Goal: Transaction & Acquisition: Subscribe to service/newsletter

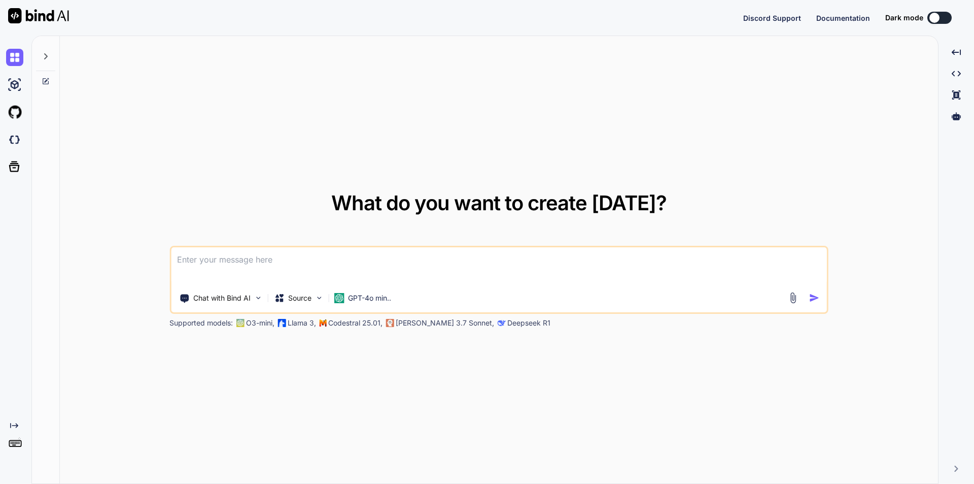
type textarea "x"
click at [226, 266] on textarea at bounding box center [499, 266] width 656 height 38
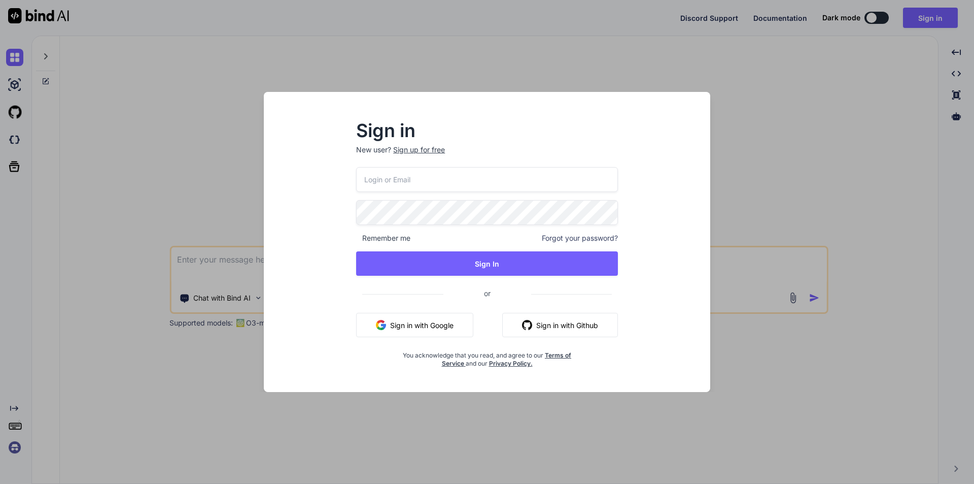
click at [765, 84] on div "Sign in New user? Sign up for free Remember me Forgot your password? Sign In or…" at bounding box center [487, 242] width 974 height 484
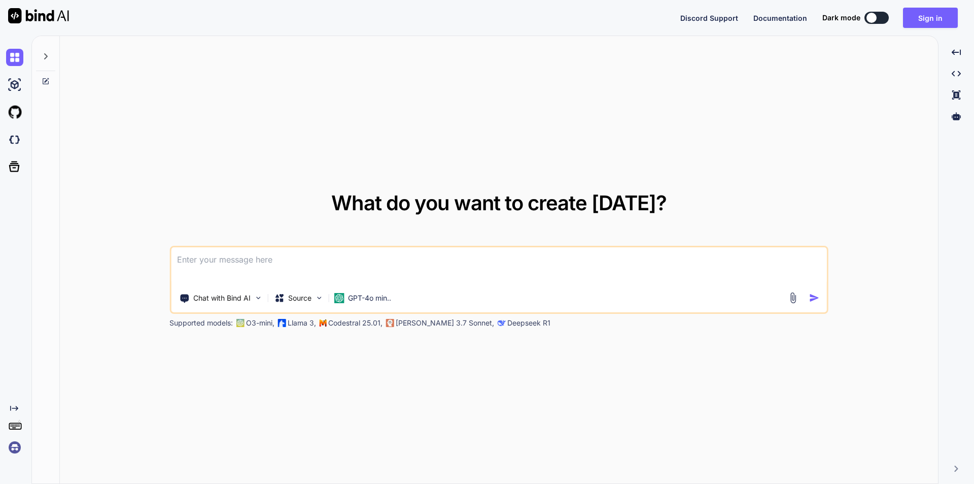
click at [263, 261] on textarea at bounding box center [499, 266] width 656 height 38
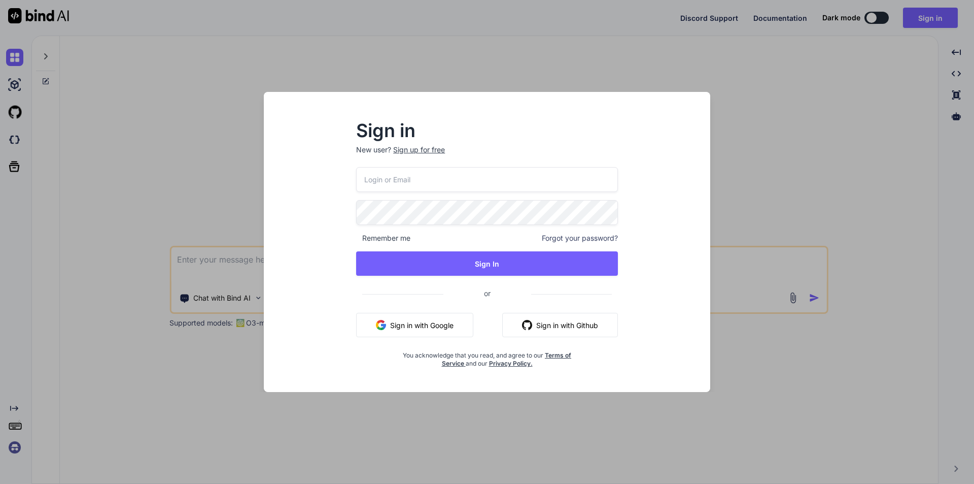
click at [445, 148] on div "Sign up for free" at bounding box center [419, 150] width 52 height 10
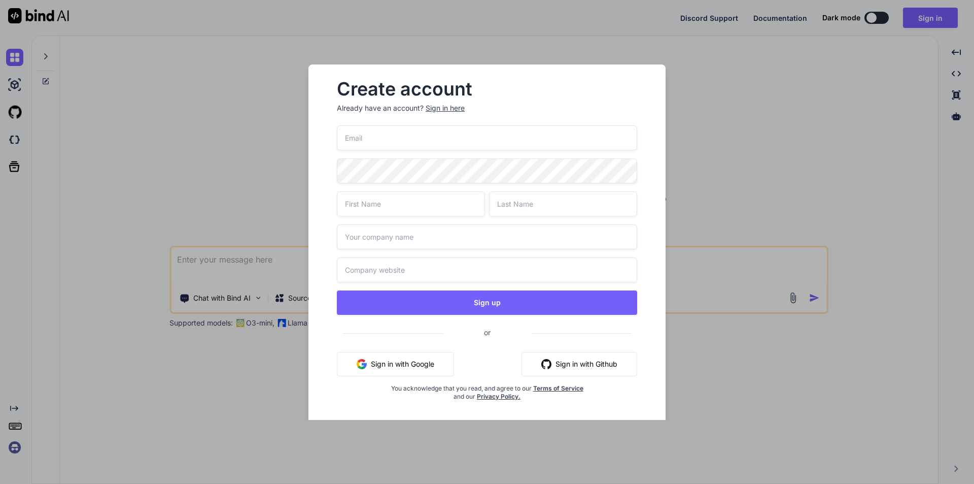
click at [450, 144] on input "email" at bounding box center [487, 137] width 300 height 25
type input "[EMAIL_ADDRESS][DOMAIN_NAME]"
type input "Neeraj"
type input "[PERSON_NAME]"
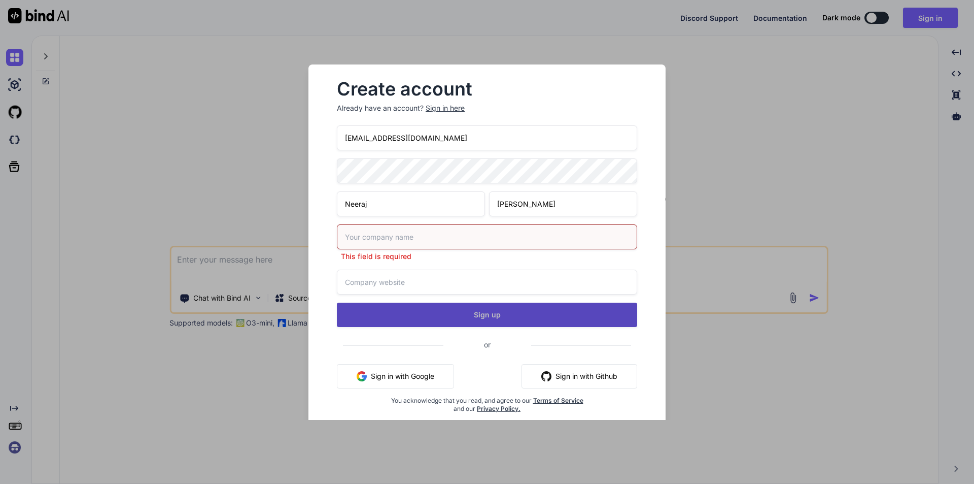
click at [475, 303] on button "Sign up" at bounding box center [487, 314] width 300 height 24
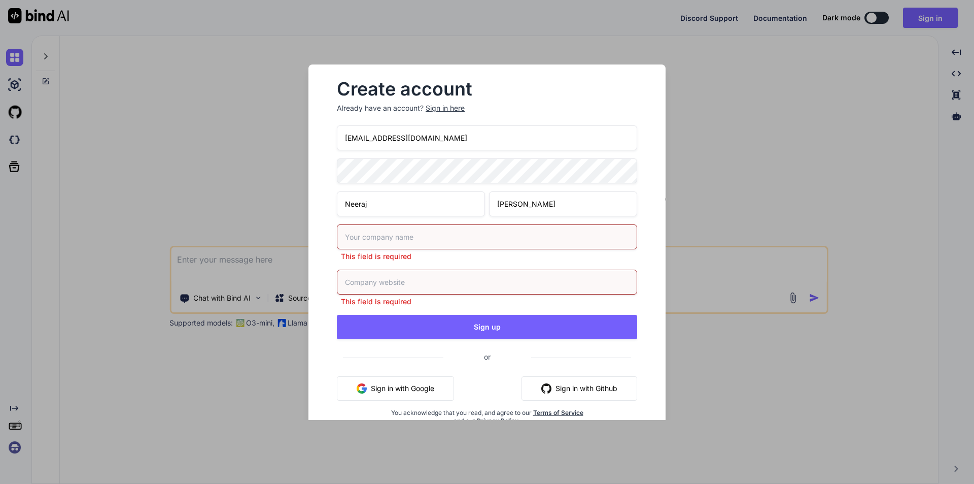
click at [424, 242] on input "text" at bounding box center [487, 236] width 300 height 25
type input "xyz"
click at [421, 278] on input "text" at bounding box center [487, 281] width 300 height 25
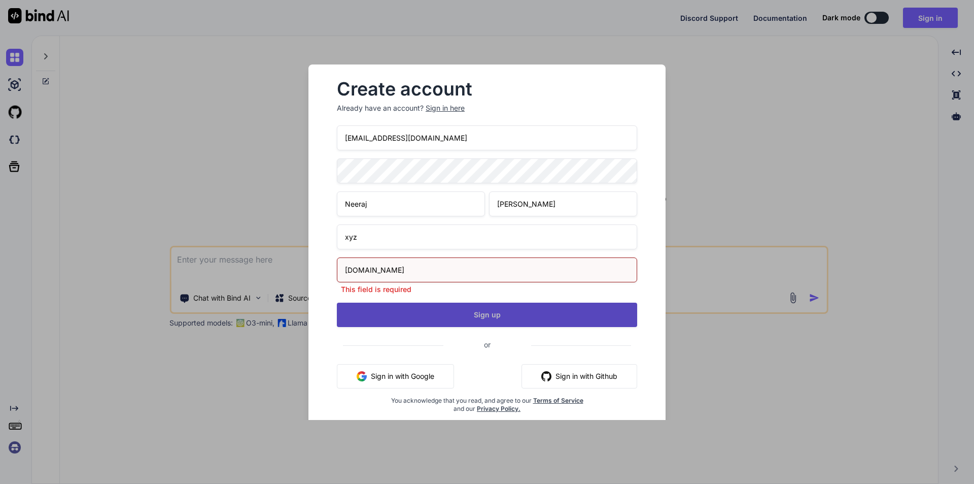
type input "[DOMAIN_NAME]"
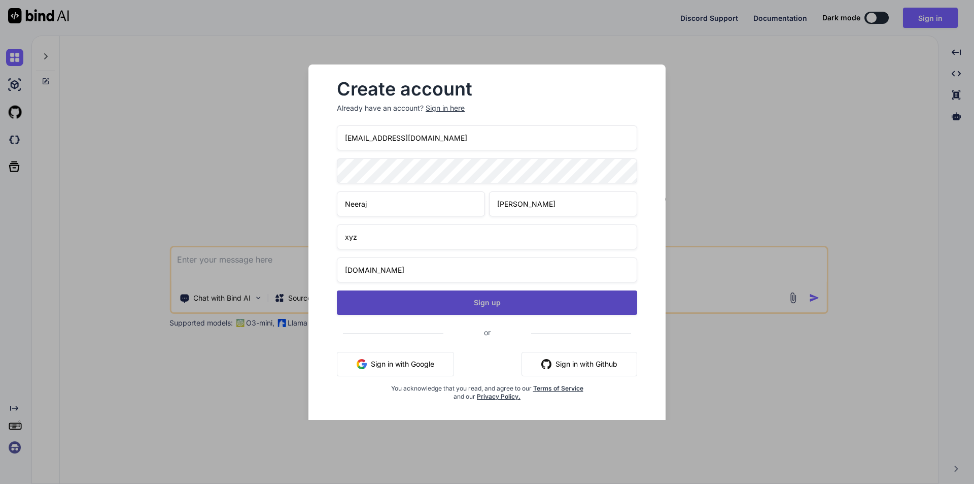
click at [432, 318] on div "[EMAIL_ADDRESS][DOMAIN_NAME] [PERSON_NAME] xyz [DOMAIN_NAME] Sign up or Sign in…" at bounding box center [487, 274] width 300 height 299
click at [435, 311] on button "Sign up" at bounding box center [487, 302] width 300 height 24
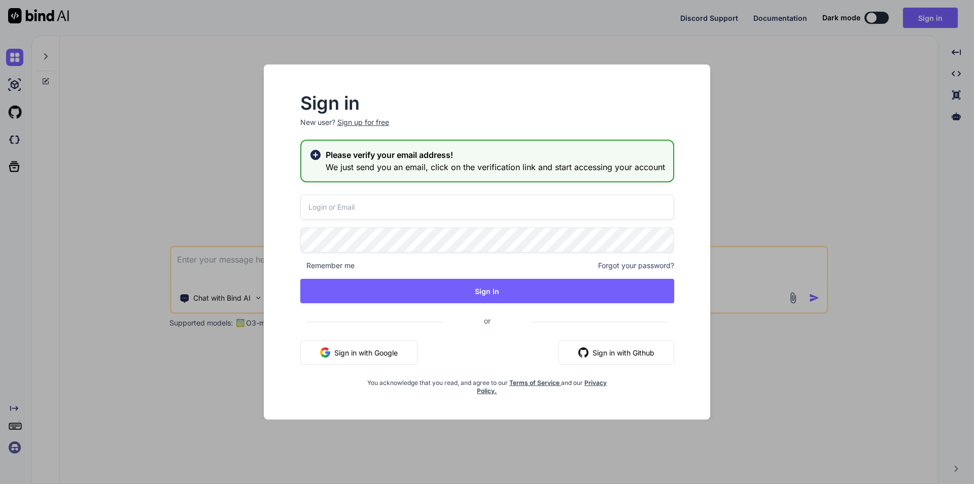
click at [752, 360] on div "Sign in New user? Sign up for free Please verify your email address! We just se…" at bounding box center [487, 242] width 974 height 484
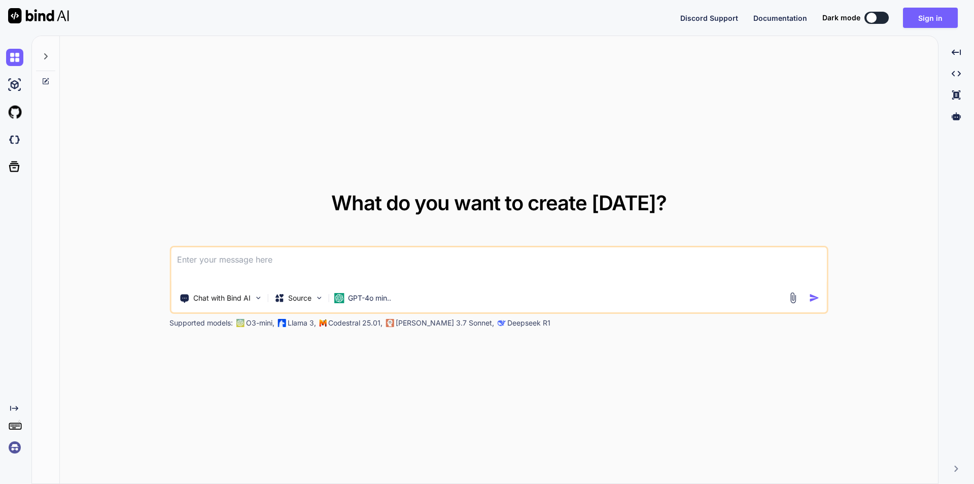
click at [630, 269] on textarea at bounding box center [499, 266] width 656 height 38
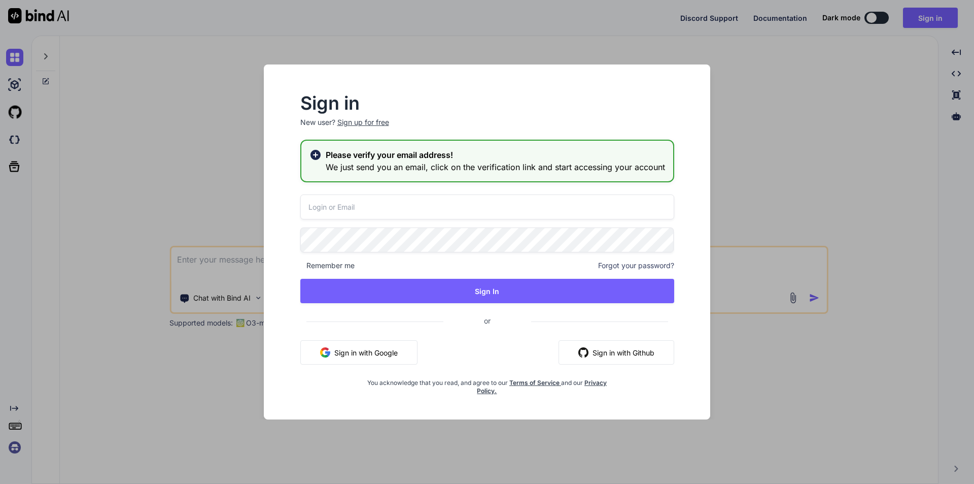
click at [791, 95] on div "Sign in New user? Sign up for free Please verify your email address! We just se…" at bounding box center [487, 242] width 974 height 484
